Goal: Information Seeking & Learning: Learn about a topic

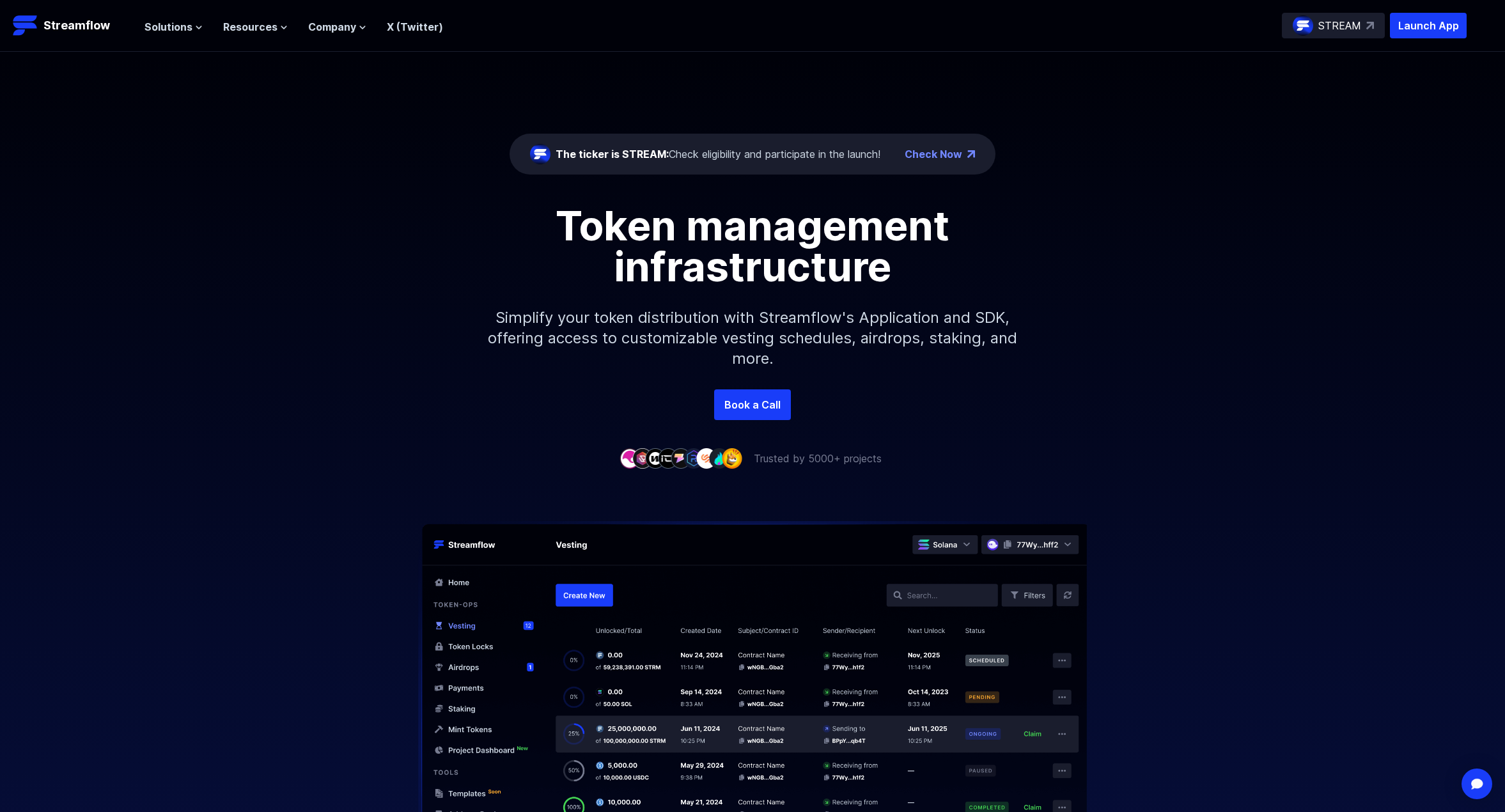
click at [770, 168] on div "The ticker is STREAM: Check eligibility and participate in the launch! Check Now" at bounding box center [752, 154] width 486 height 41
click at [763, 161] on div "The ticker is STREAM: Check eligibility and participate in the launch!" at bounding box center [705, 154] width 350 height 21
click at [762, 158] on div "The ticker is STREAM: Check eligibility and participate in the launch!" at bounding box center [718, 154] width 325 height 15
click at [725, 146] on div "The ticker is STREAM: Check eligibility and participate in the launch!" at bounding box center [718, 154] width 325 height 15
click at [725, 155] on div "The ticker is STREAM: Check eligibility and participate in the launch!" at bounding box center [718, 154] width 325 height 15
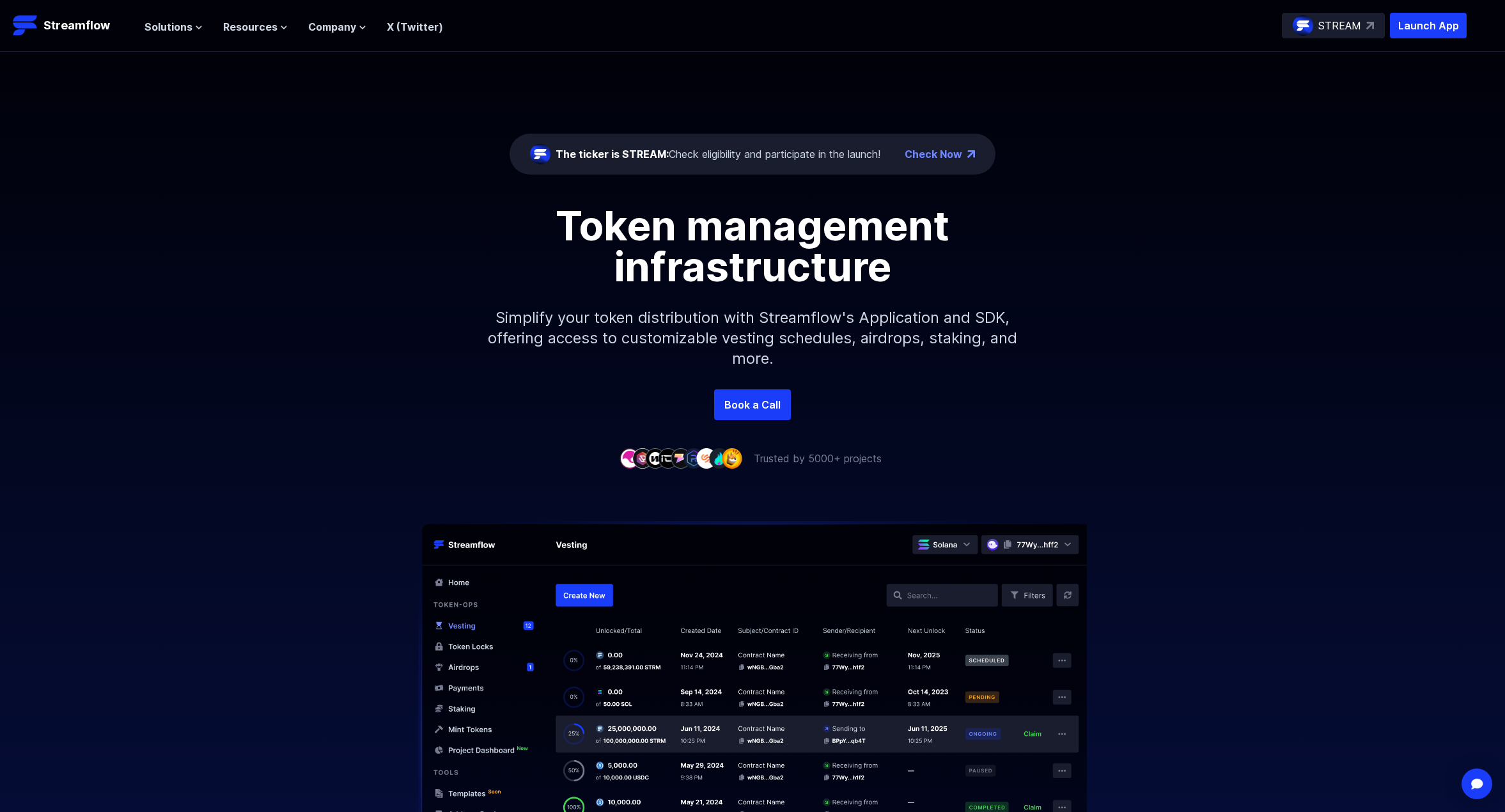
drag, startPoint x: 725, startPoint y: 155, endPoint x: 677, endPoint y: 170, distance: 50.3
click at [663, 181] on div "The ticker is STREAM: Check eligibility and participate in the launch! Check No…" at bounding box center [752, 220] width 1505 height 337
click at [719, 153] on div "The ticker is STREAM: Check eligibility and participate in the launch!" at bounding box center [718, 154] width 325 height 15
drag, startPoint x: 719, startPoint y: 153, endPoint x: 681, endPoint y: 232, distance: 87.7
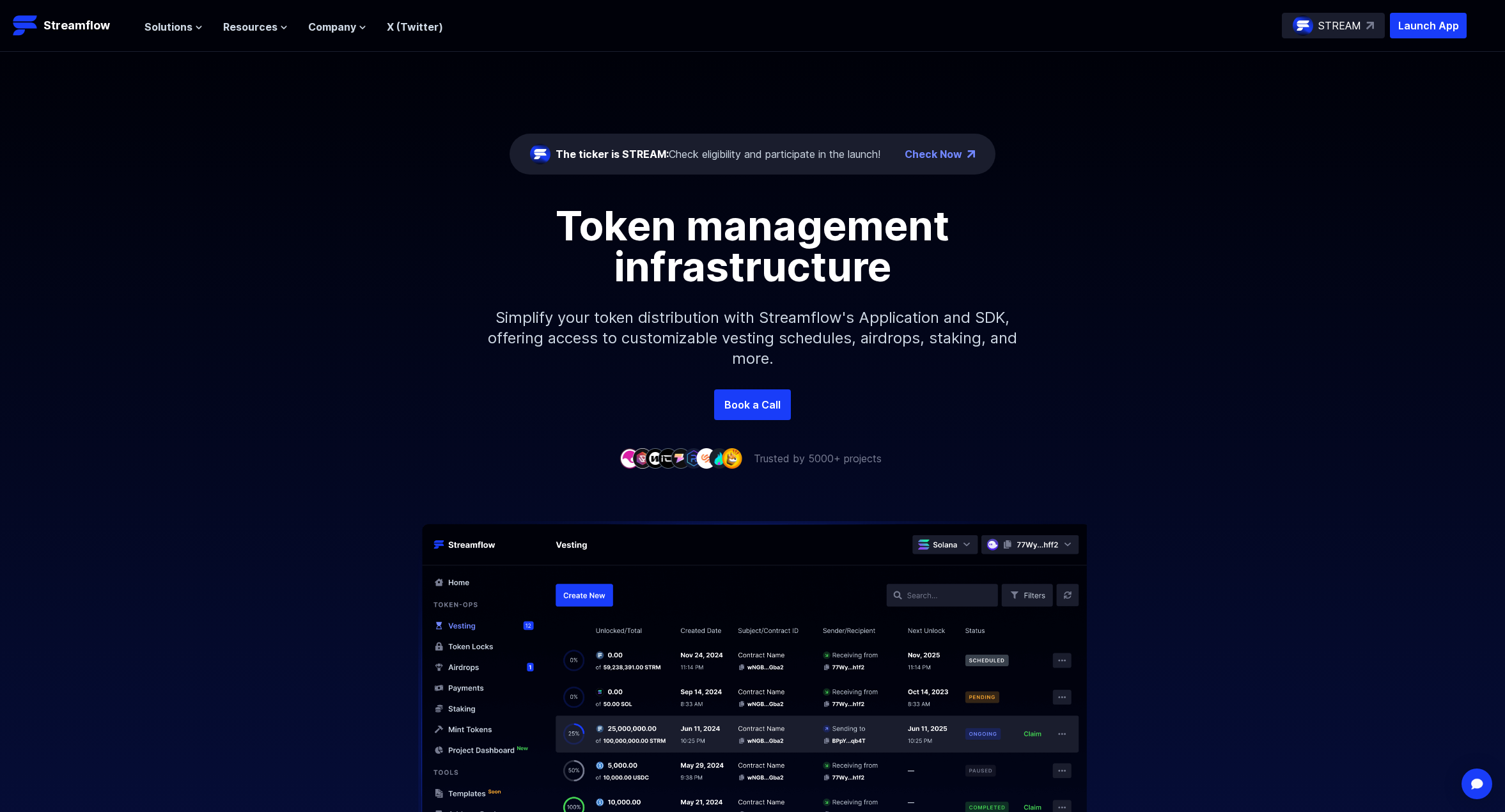
click at [681, 232] on h1 "Token management infrastructure" at bounding box center [752, 246] width 575 height 82
click at [726, 160] on div "The ticker is STREAM: Check eligibility and participate in the launch!" at bounding box center [718, 154] width 325 height 15
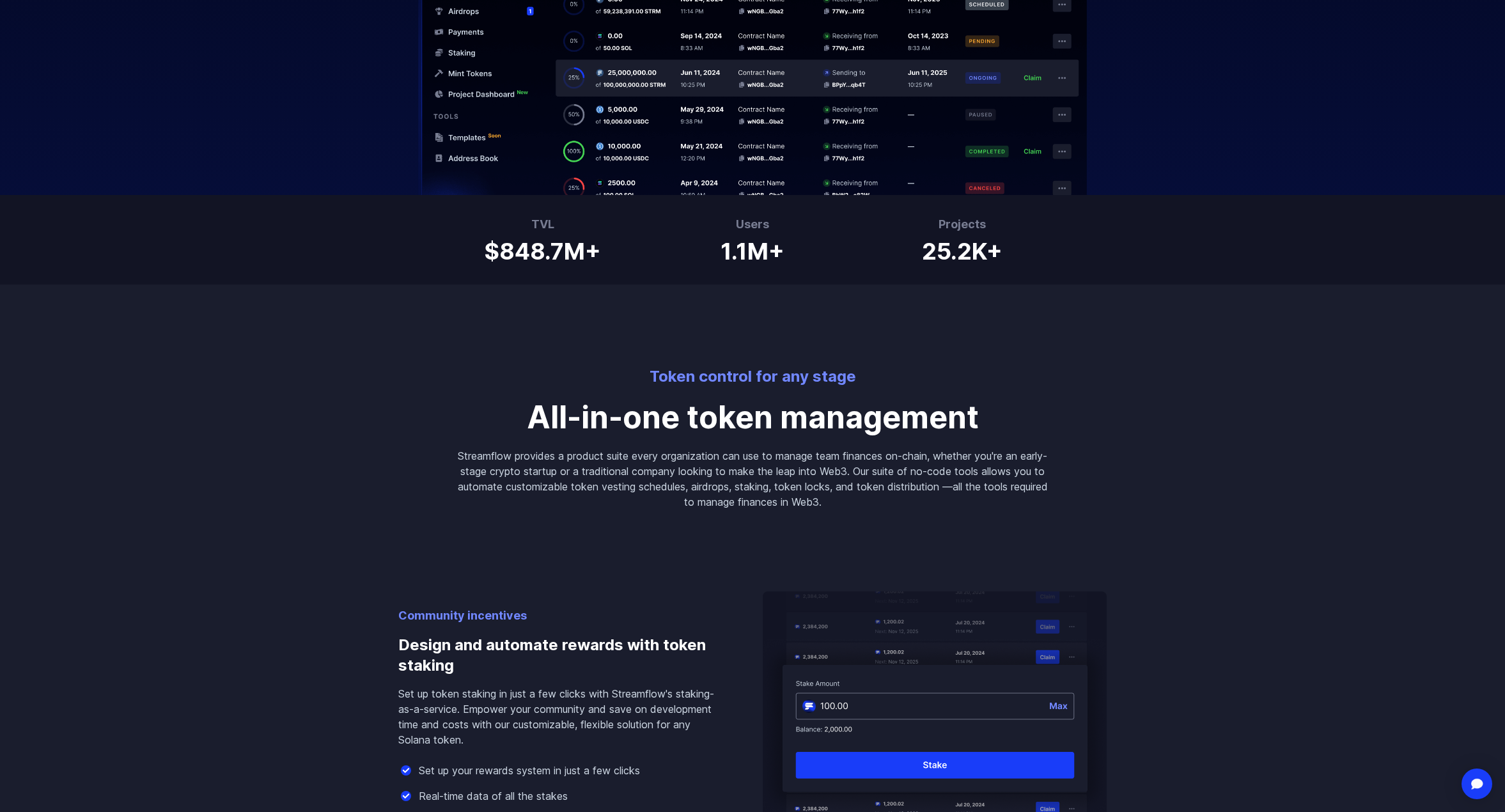
drag, startPoint x: 348, startPoint y: 415, endPoint x: 341, endPoint y: 424, distance: 11.4
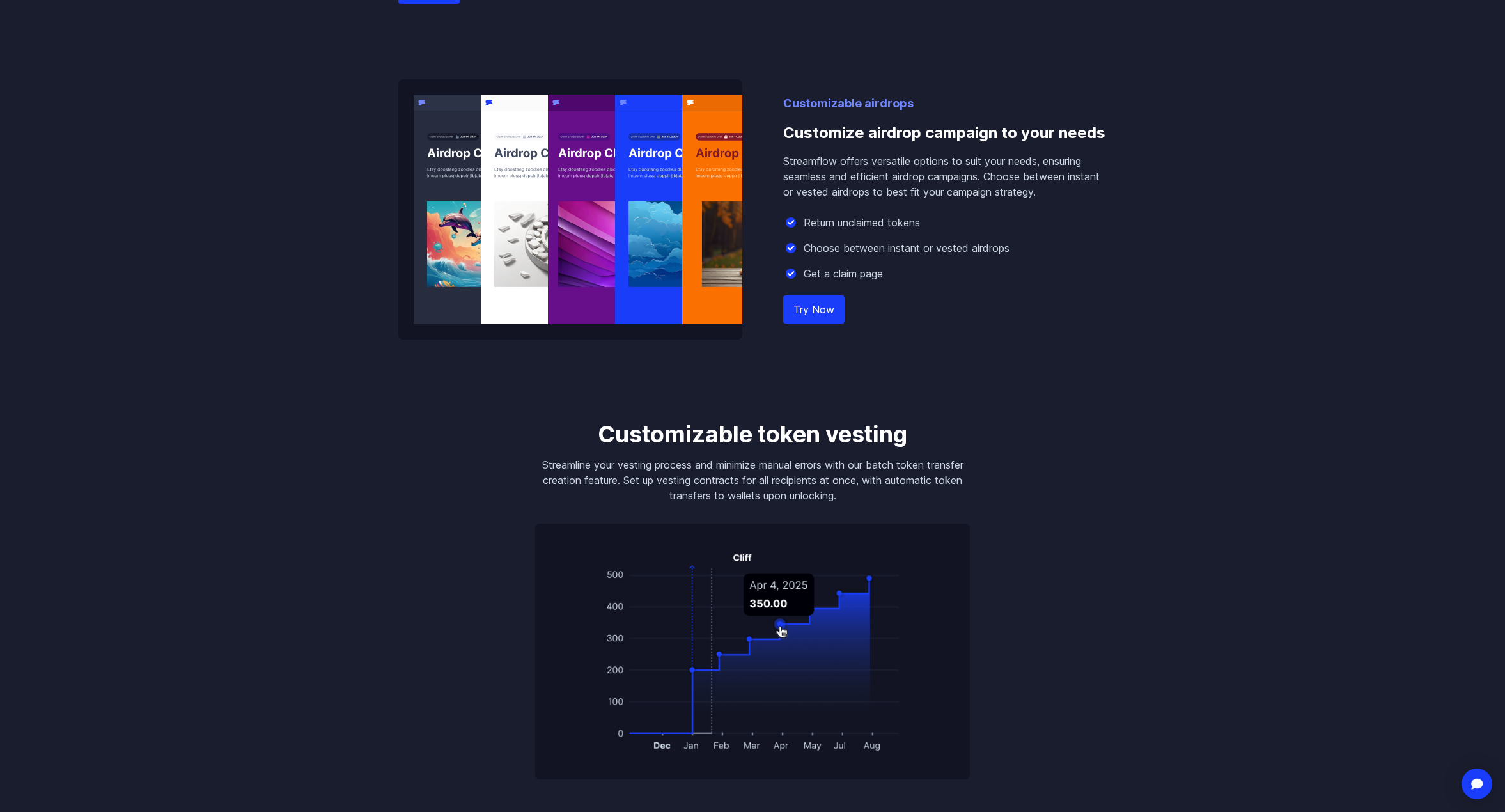
drag, startPoint x: 308, startPoint y: 558, endPoint x: 302, endPoint y: 545, distance: 14.3
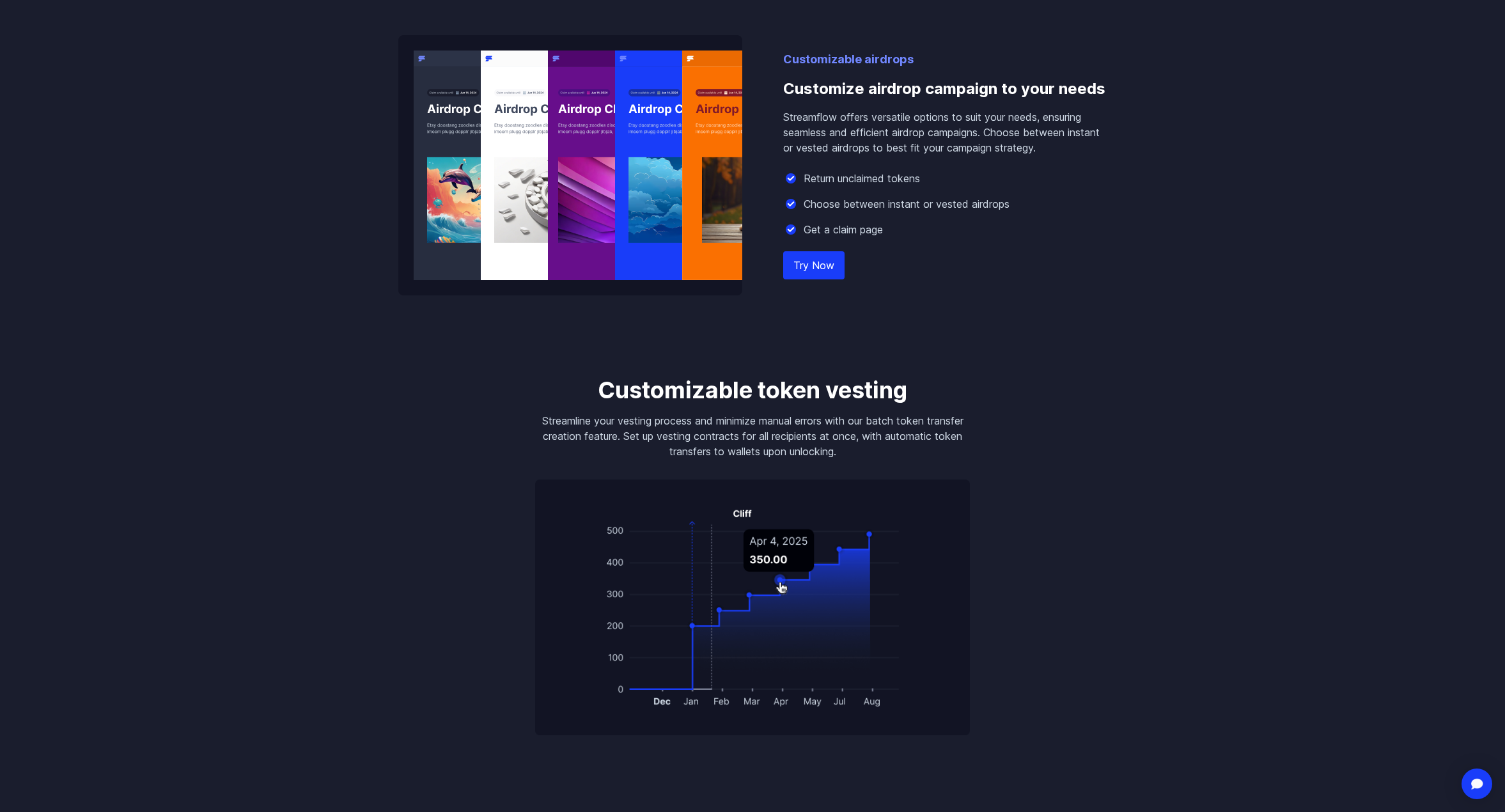
drag, startPoint x: 296, startPoint y: 516, endPoint x: 287, endPoint y: 681, distance: 165.2
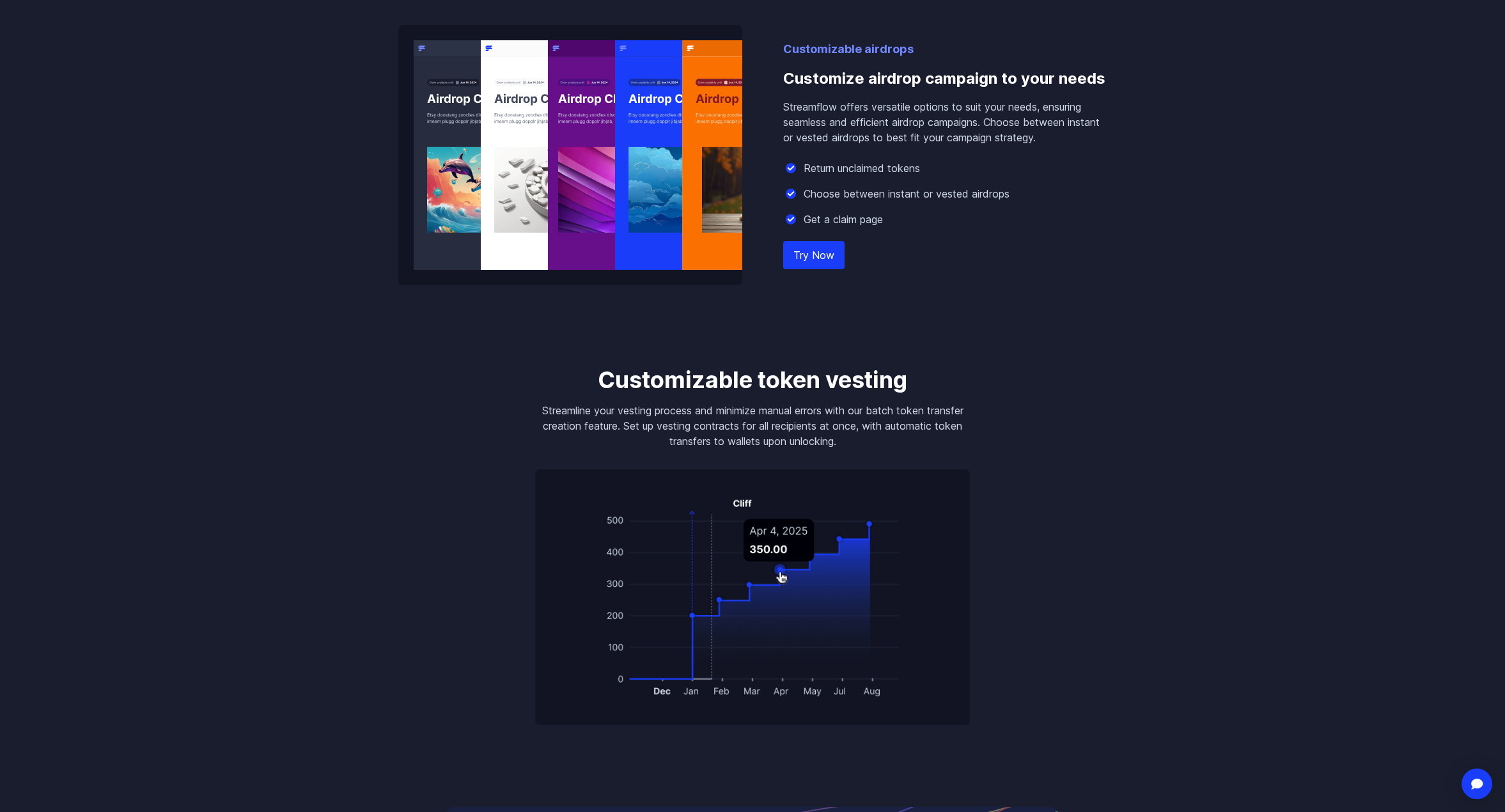
drag, startPoint x: 287, startPoint y: 681, endPoint x: 284, endPoint y: 588, distance: 93.0
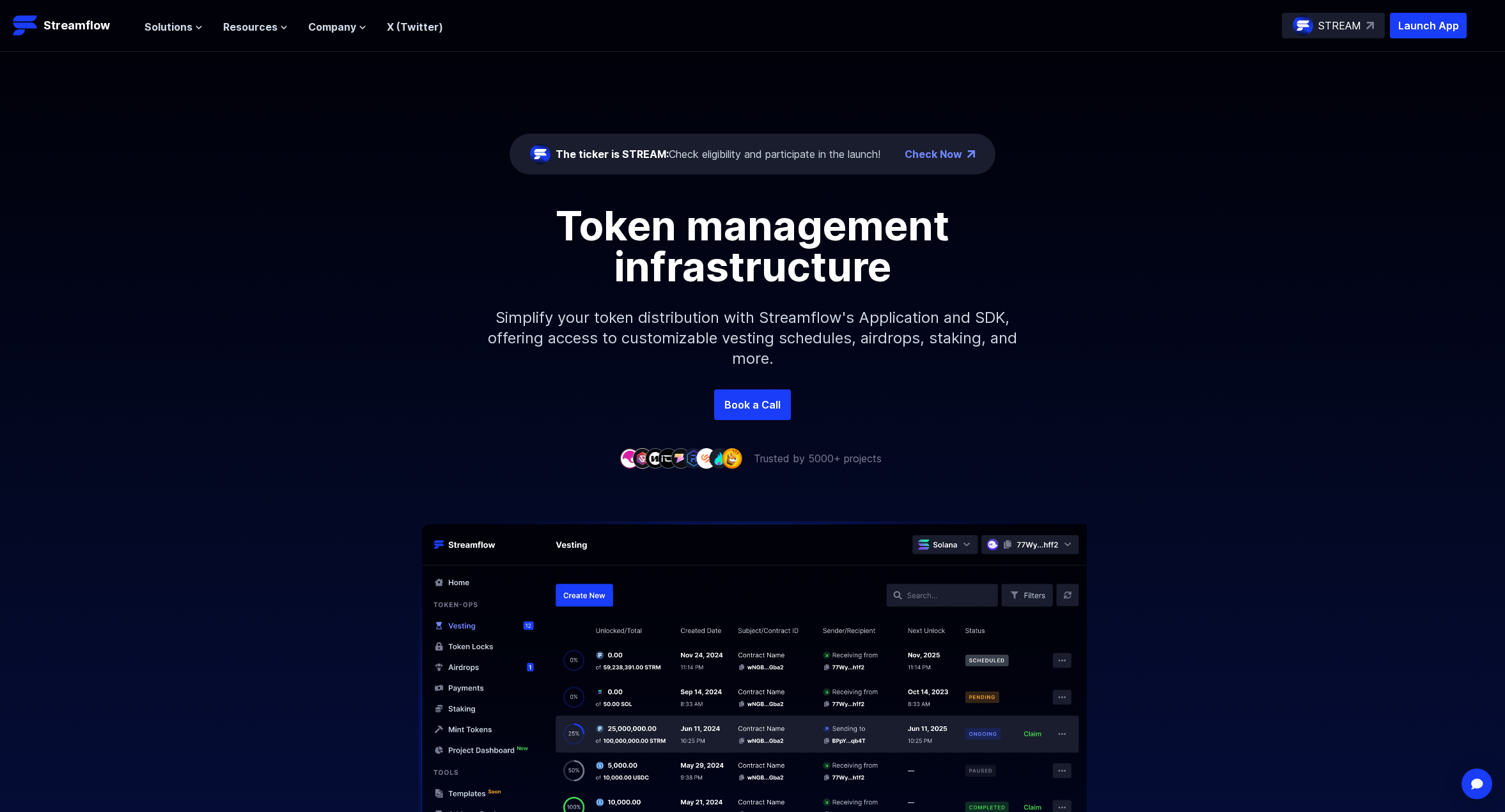
drag, startPoint x: 267, startPoint y: 337, endPoint x: 294, endPoint y: -43, distance: 381.0
click at [195, 27] on icon at bounding box center [198, 27] width 8 height 8
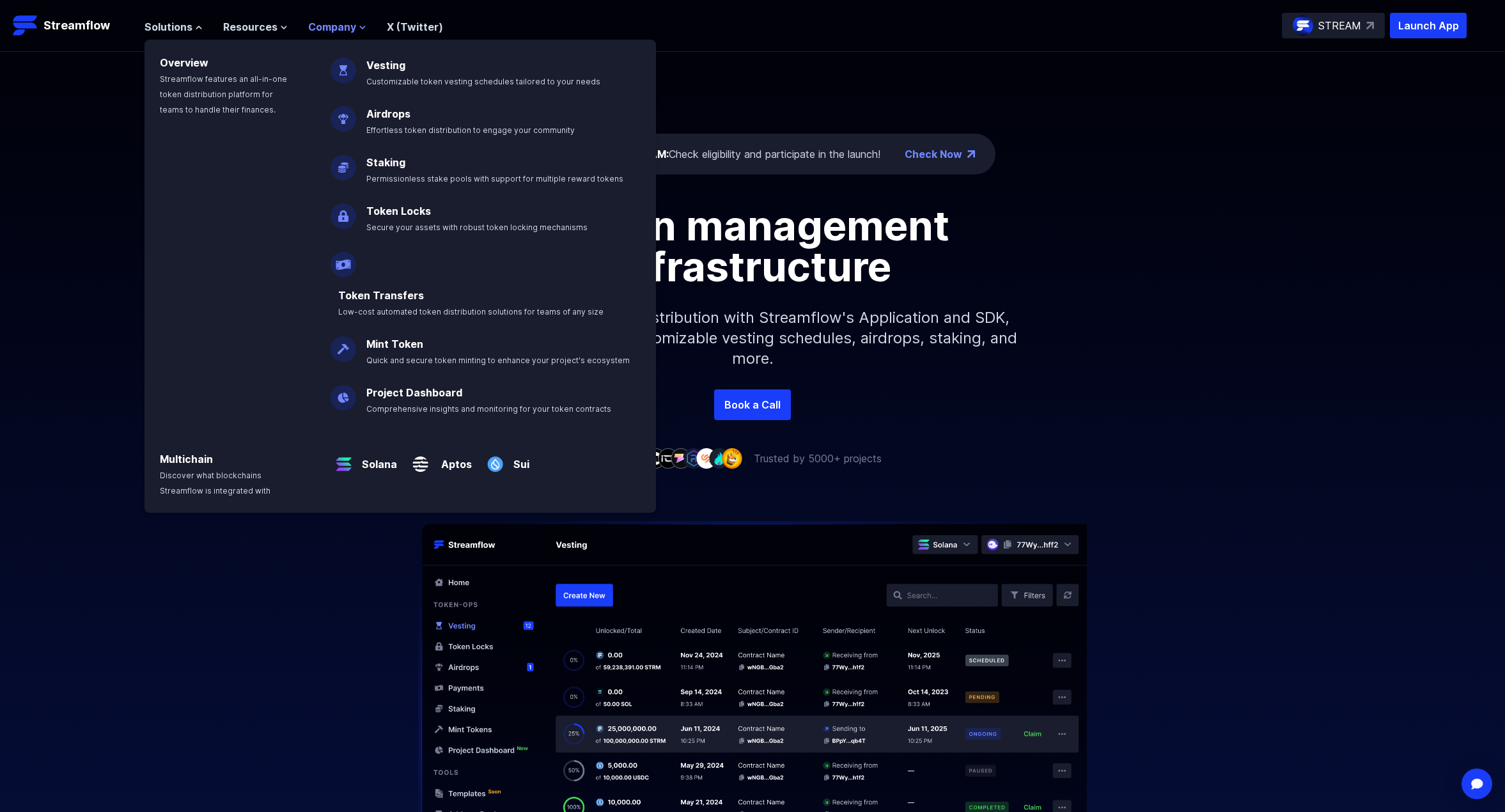
click at [354, 31] on button "Company" at bounding box center [337, 27] width 58 height 15
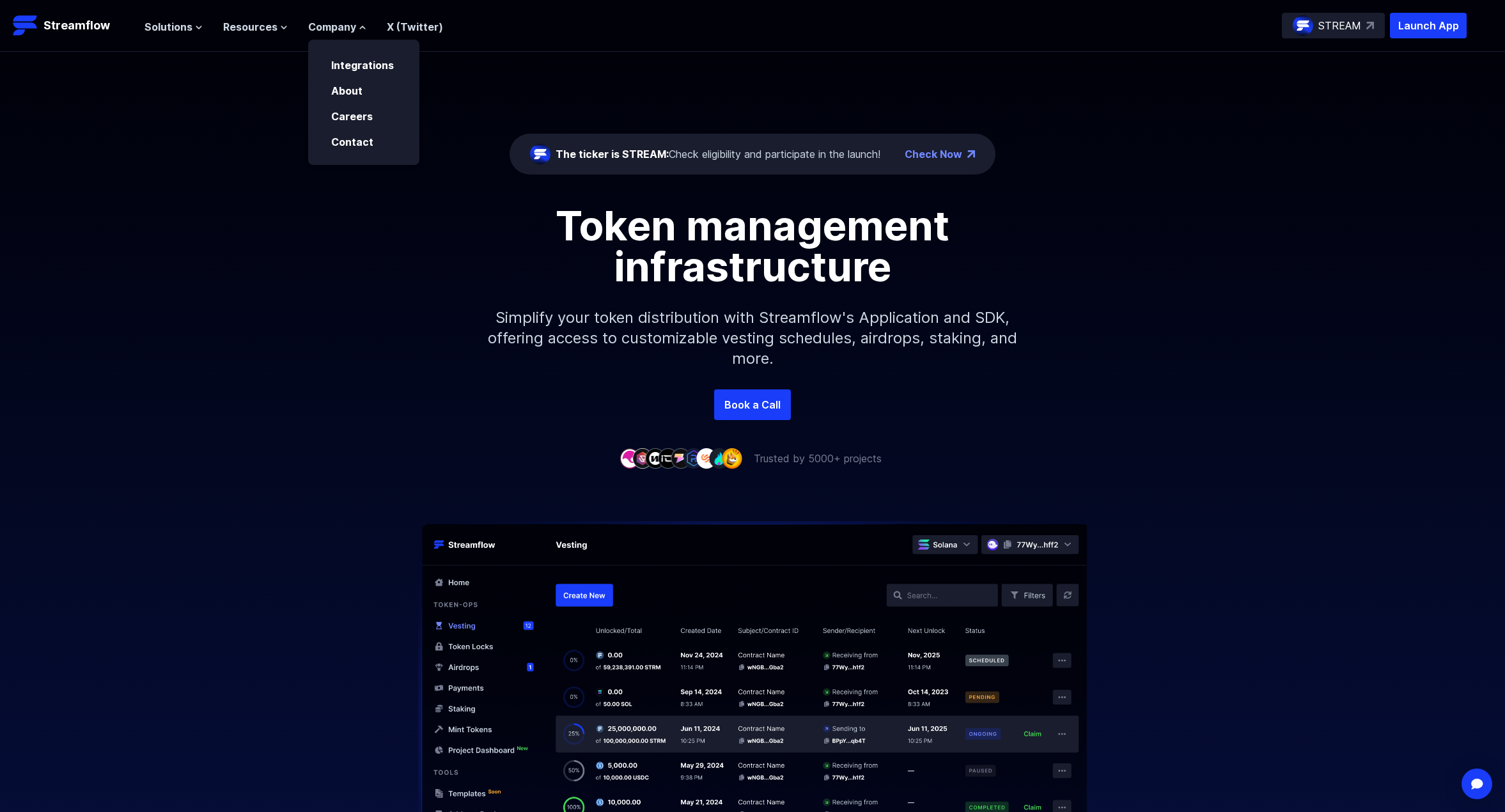
click at [293, 27] on ul "Solutions Overview Streamflow features an all-in-one token distribution platfor…" at bounding box center [293, 27] width 298 height 15
click at [287, 27] on ul "Solutions Overview Streamflow features an all-in-one token distribution platfor…" at bounding box center [293, 27] width 298 height 15
click at [281, 27] on icon at bounding box center [283, 27] width 5 height 3
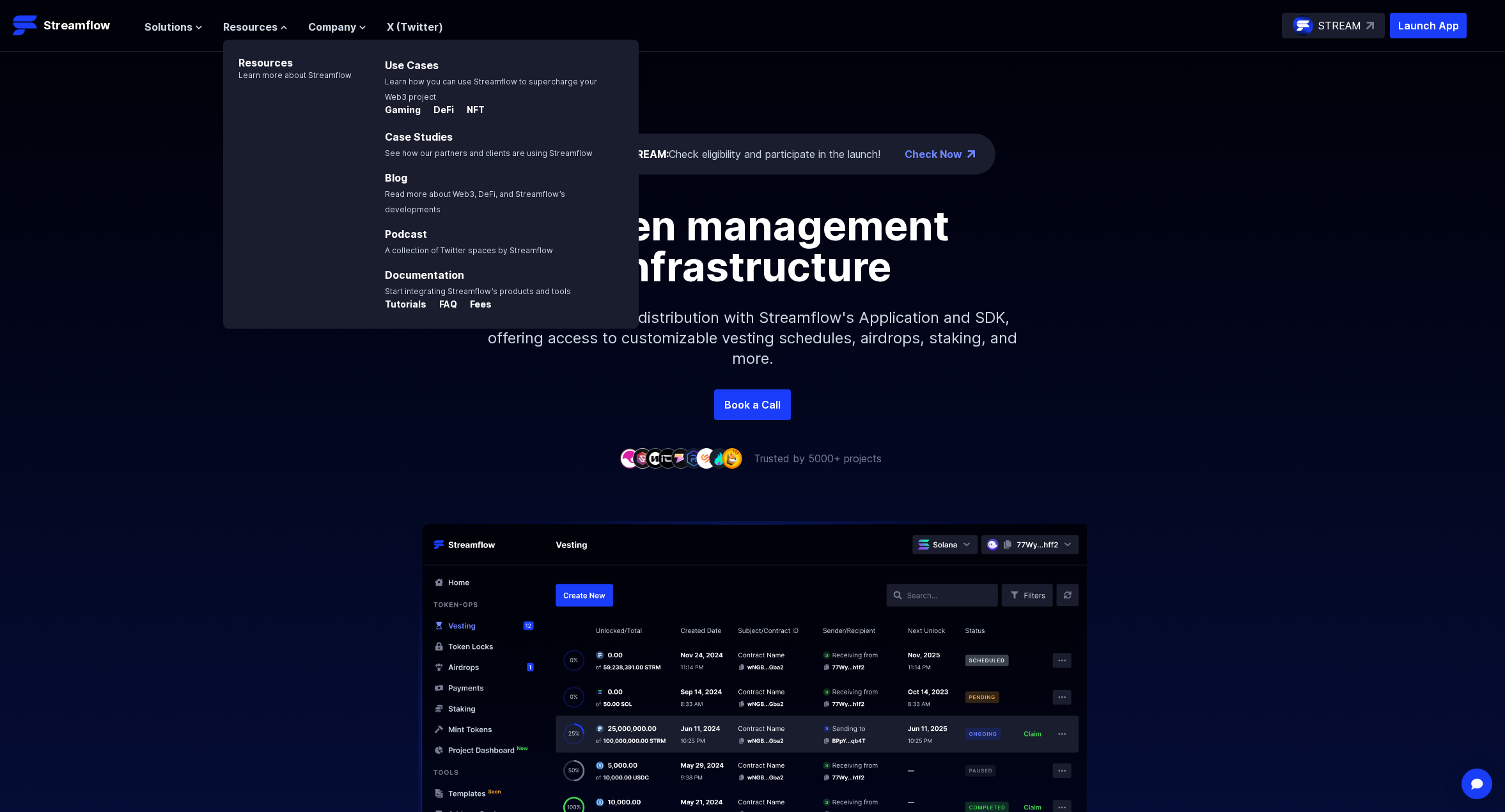
drag, startPoint x: 136, startPoint y: 112, endPoint x: 225, endPoint y: 116, distance: 89.1
click at [134, 114] on div "The ticker is STREAM: Check eligibility and participate in the launch! Check No…" at bounding box center [752, 220] width 1505 height 337
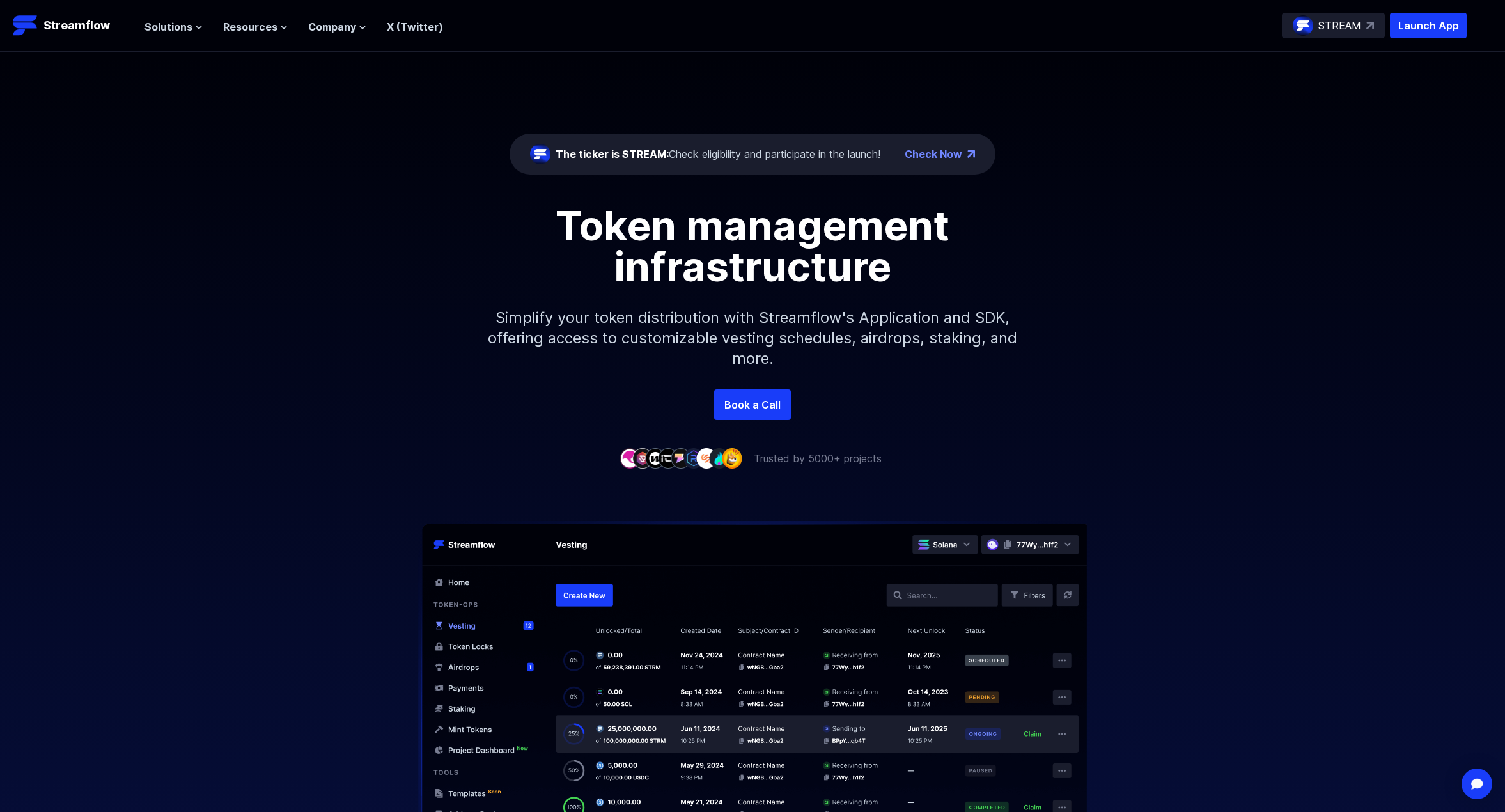
click at [961, 148] on link "Check Now" at bounding box center [933, 154] width 57 height 15
